Goal: Transaction & Acquisition: Purchase product/service

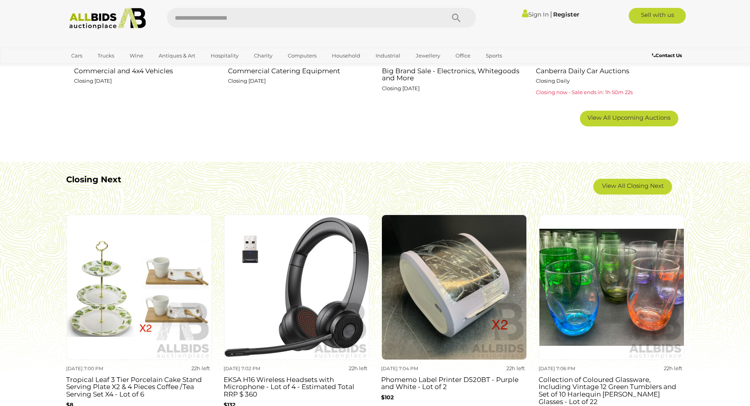
scroll to position [643, 0]
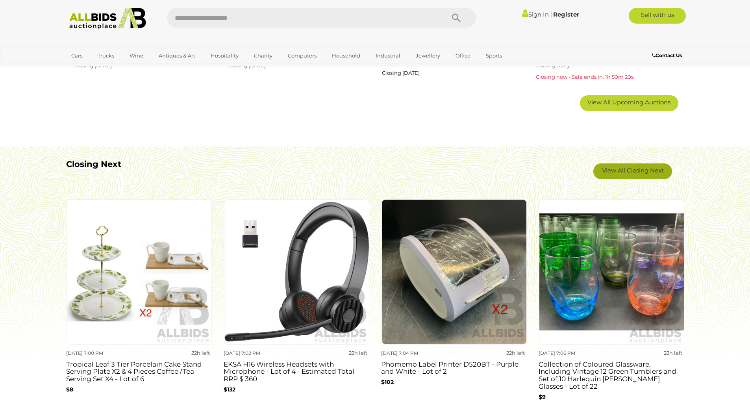
click at [620, 169] on link "View All Closing Next" at bounding box center [632, 171] width 79 height 16
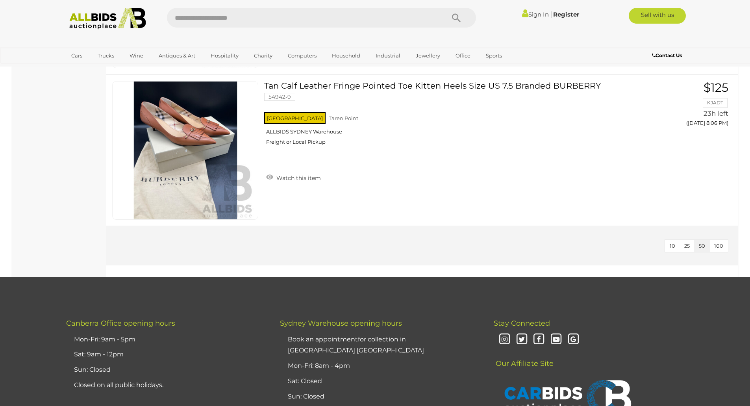
scroll to position [4959, 0]
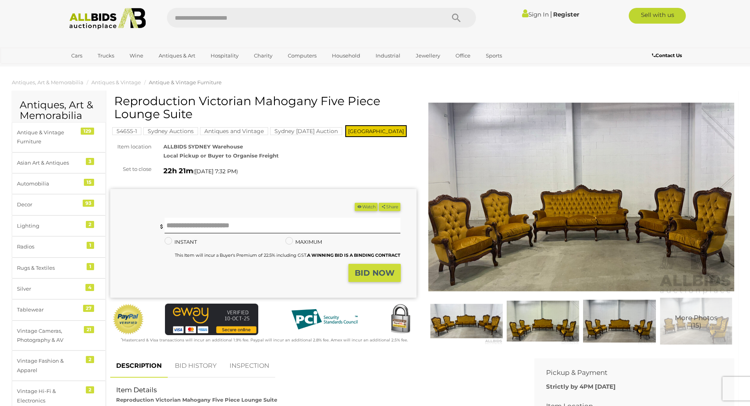
click at [491, 220] on img at bounding box center [581, 196] width 306 height 197
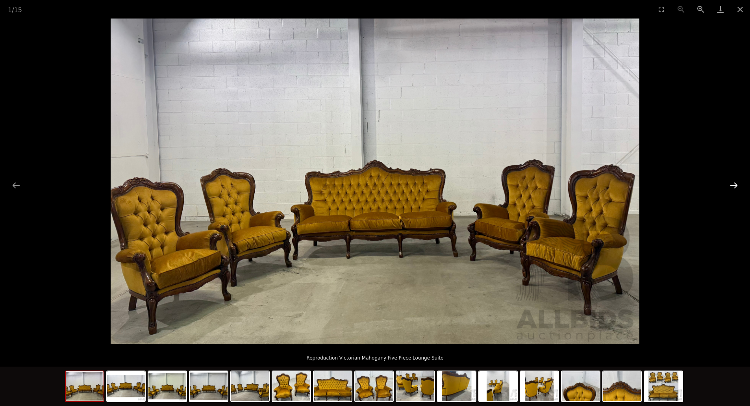
click at [734, 183] on button "Next slide" at bounding box center [733, 185] width 17 height 15
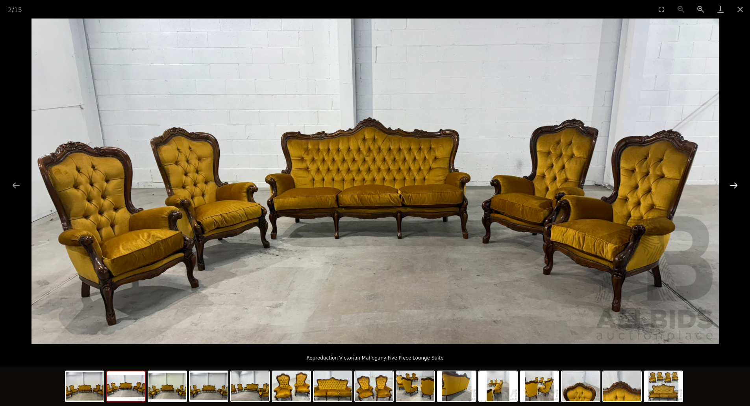
click at [734, 183] on button "Next slide" at bounding box center [733, 185] width 17 height 15
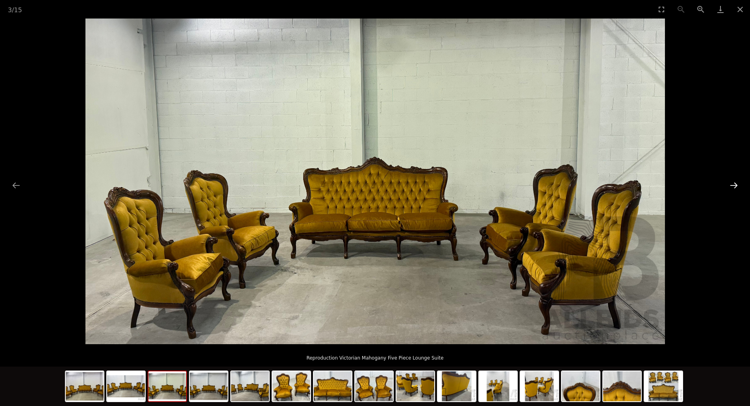
click at [734, 183] on button "Next slide" at bounding box center [733, 185] width 17 height 15
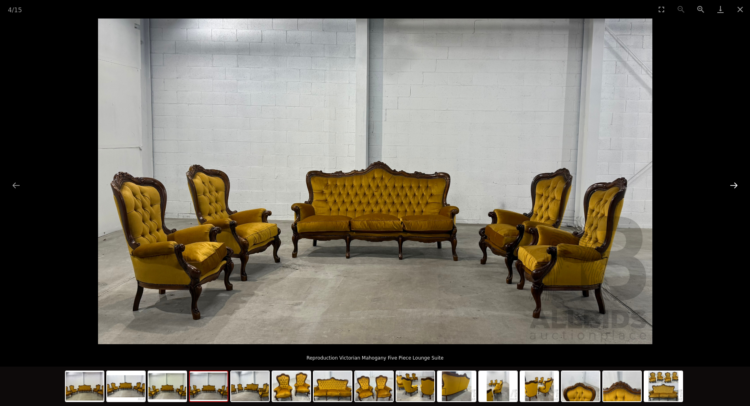
click at [734, 183] on button "Next slide" at bounding box center [733, 185] width 17 height 15
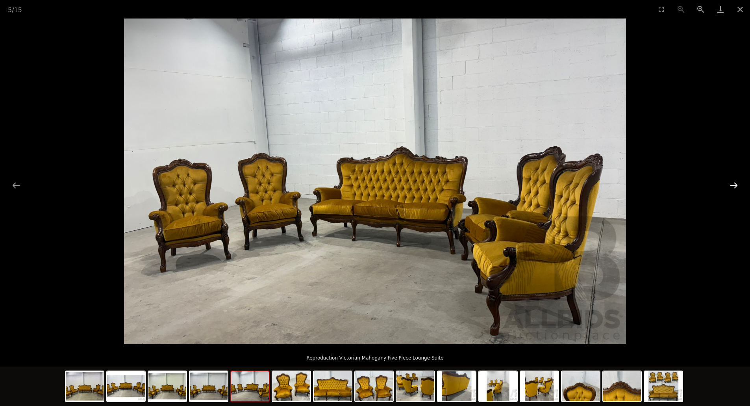
click at [734, 183] on button "Next slide" at bounding box center [733, 185] width 17 height 15
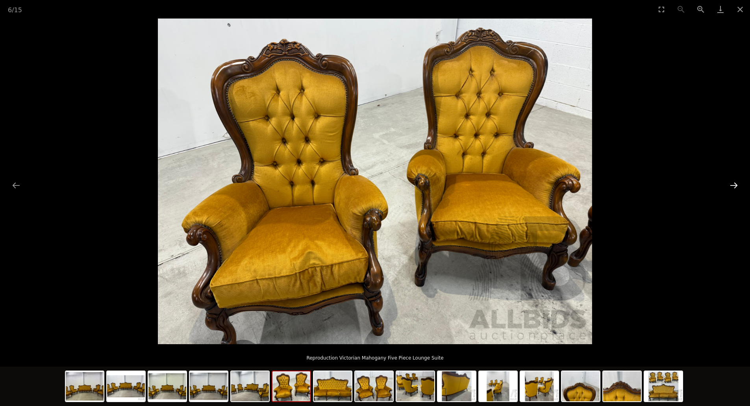
click at [734, 183] on button "Next slide" at bounding box center [733, 185] width 17 height 15
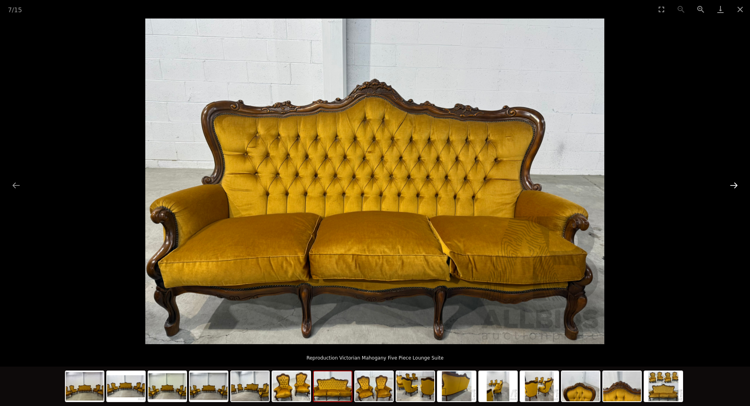
click at [734, 183] on button "Next slide" at bounding box center [733, 185] width 17 height 15
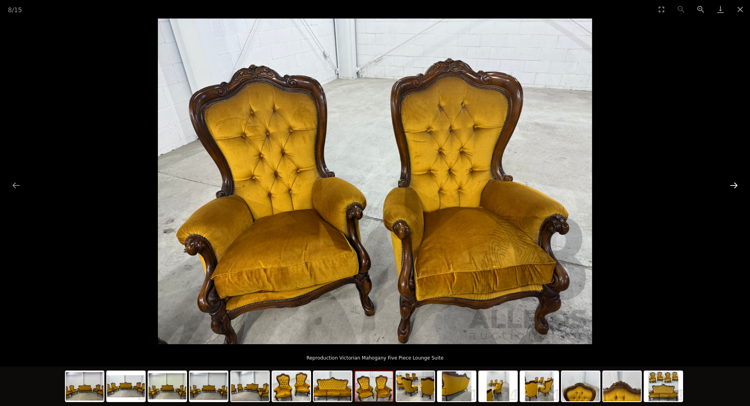
click at [734, 183] on button "Next slide" at bounding box center [733, 185] width 17 height 15
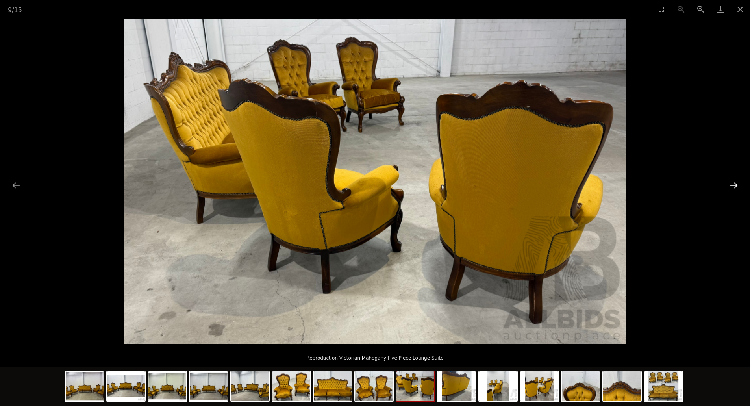
click at [734, 183] on button "Next slide" at bounding box center [733, 185] width 17 height 15
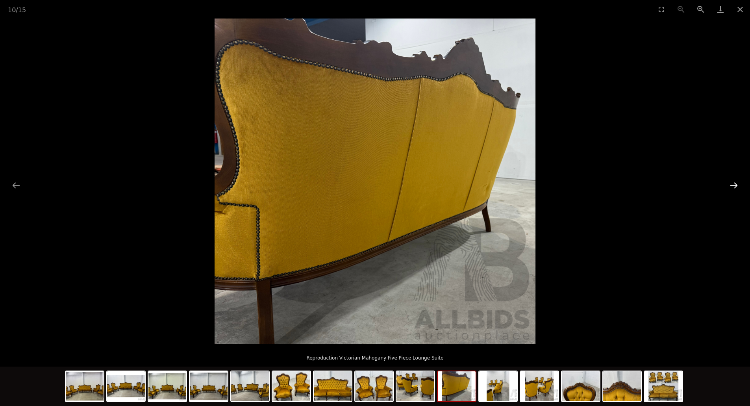
click at [734, 183] on button "Next slide" at bounding box center [733, 185] width 17 height 15
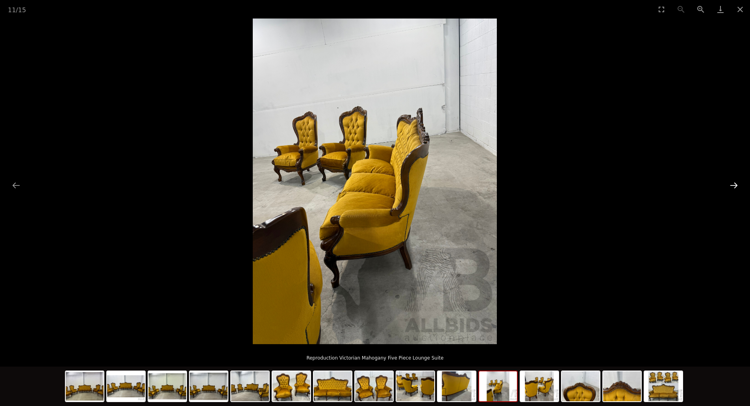
click at [734, 183] on button "Next slide" at bounding box center [733, 185] width 17 height 15
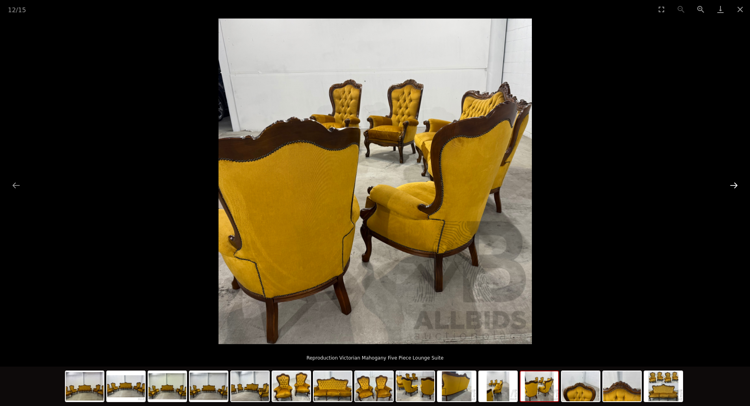
click at [734, 183] on button "Next slide" at bounding box center [733, 185] width 17 height 15
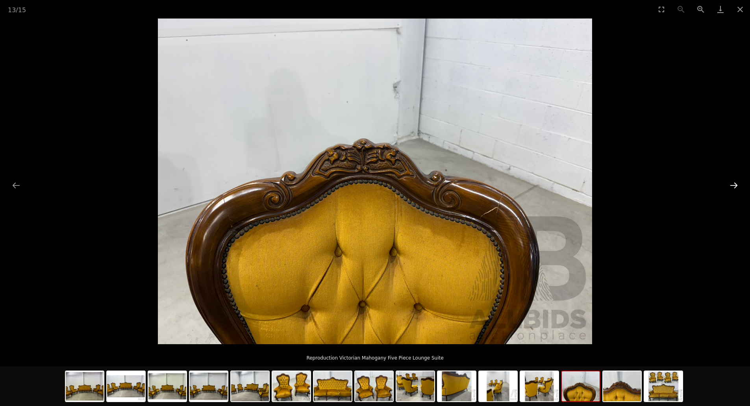
click at [734, 183] on button "Next slide" at bounding box center [733, 185] width 17 height 15
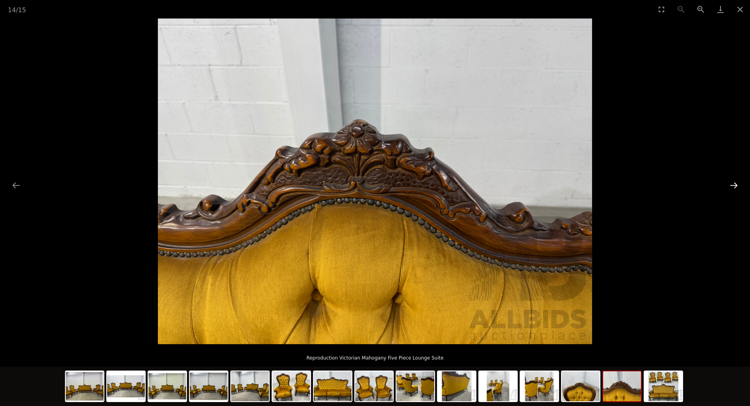
click at [734, 183] on button "Next slide" at bounding box center [733, 185] width 17 height 15
